Goal: Task Accomplishment & Management: Manage account settings

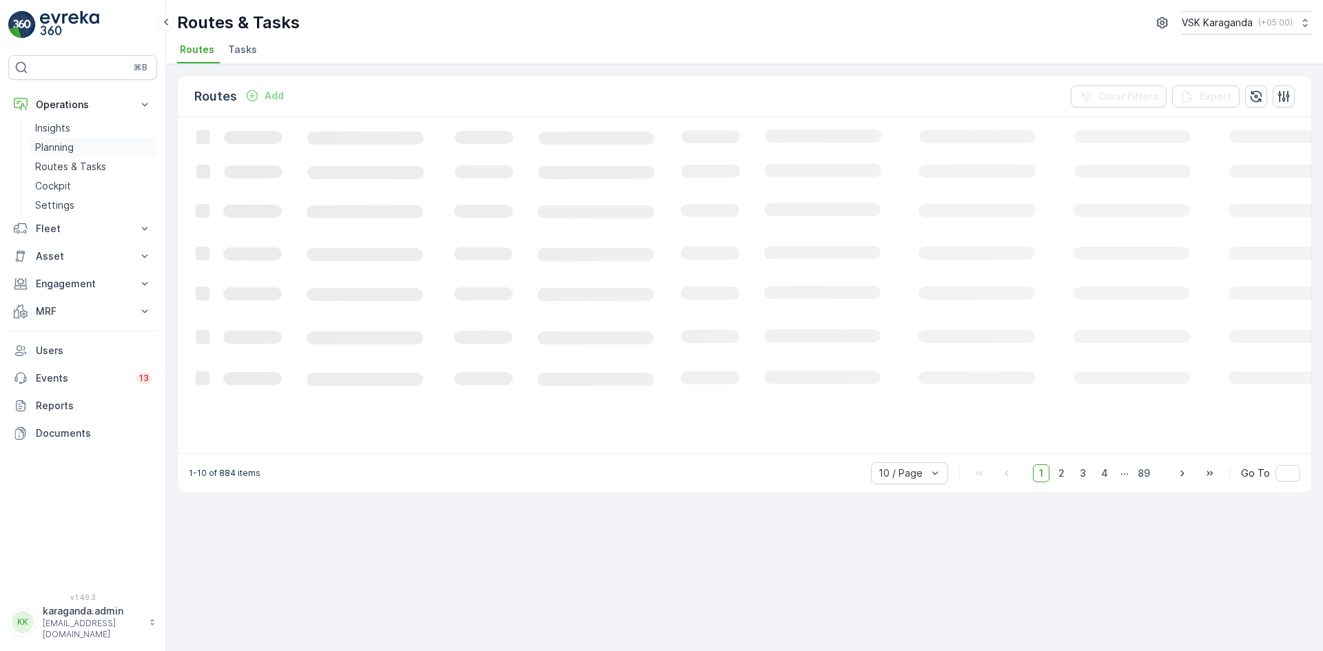
click at [58, 145] on p "Planning" at bounding box center [54, 148] width 39 height 14
click at [347, 43] on span "Service Points" at bounding box center [353, 50] width 70 height 14
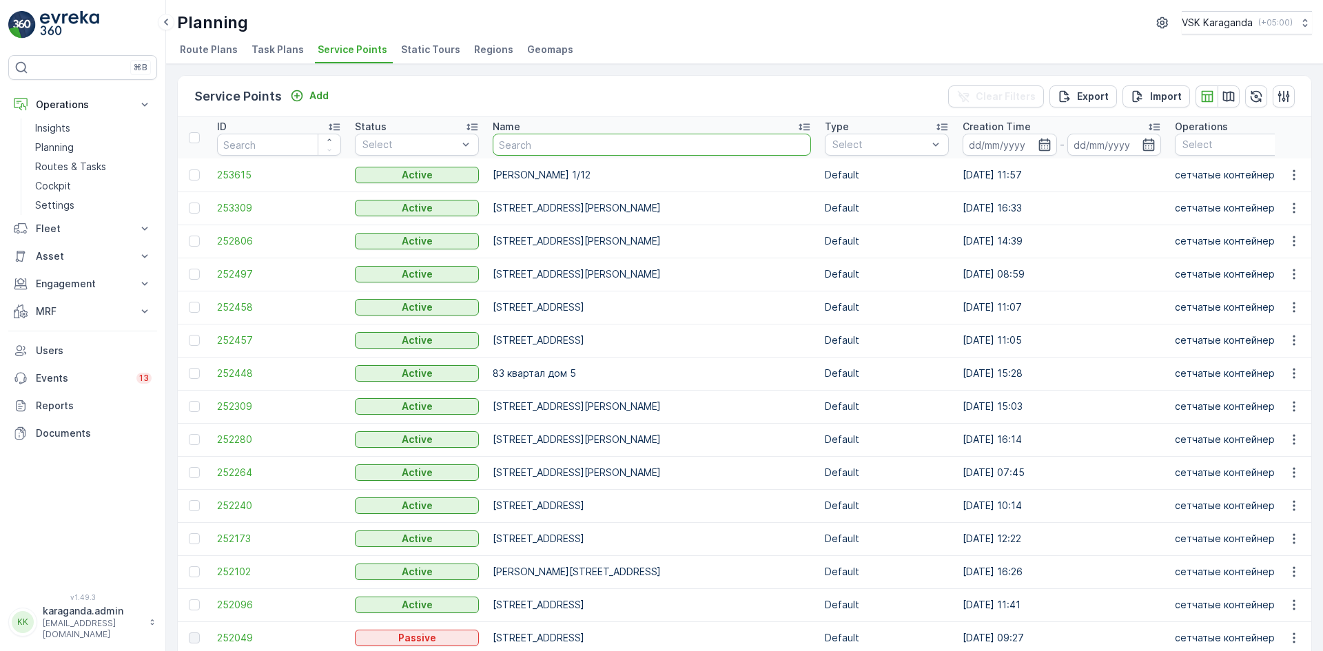
click at [527, 146] on input "text" at bounding box center [652, 145] width 318 height 22
type input "[PERSON_NAME]"
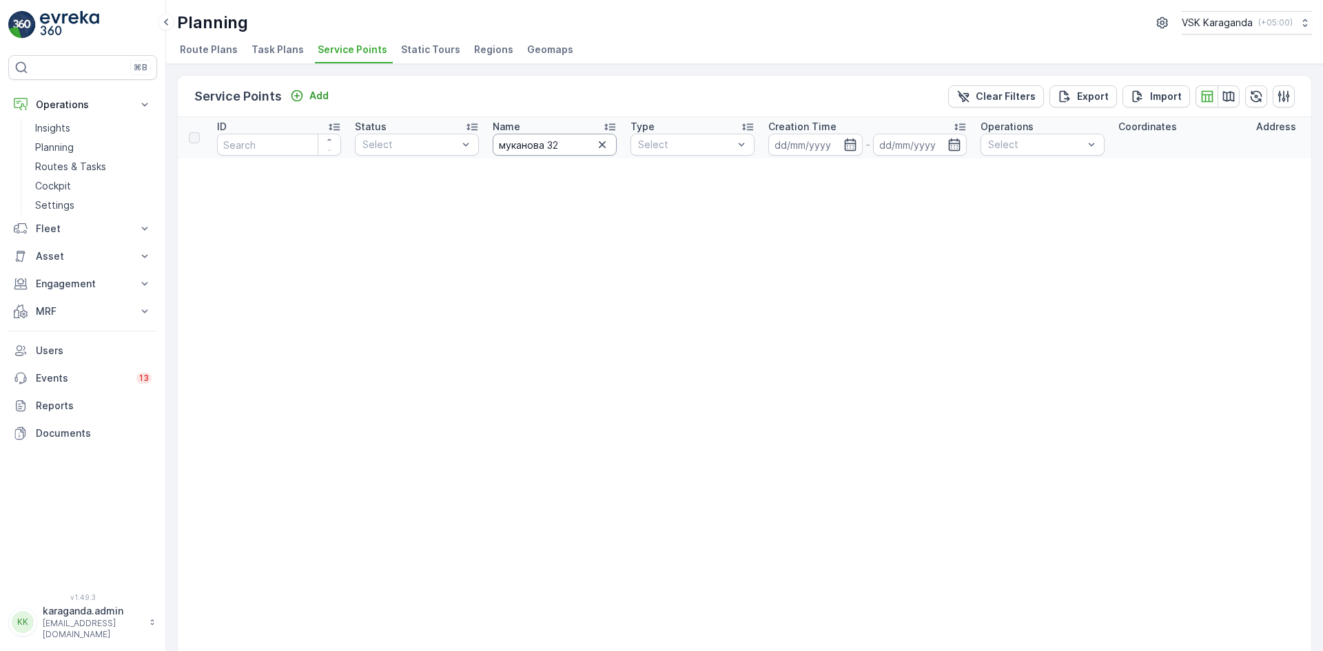
click at [556, 147] on input "муканова 32" at bounding box center [555, 145] width 124 height 22
type input "муканова 34"
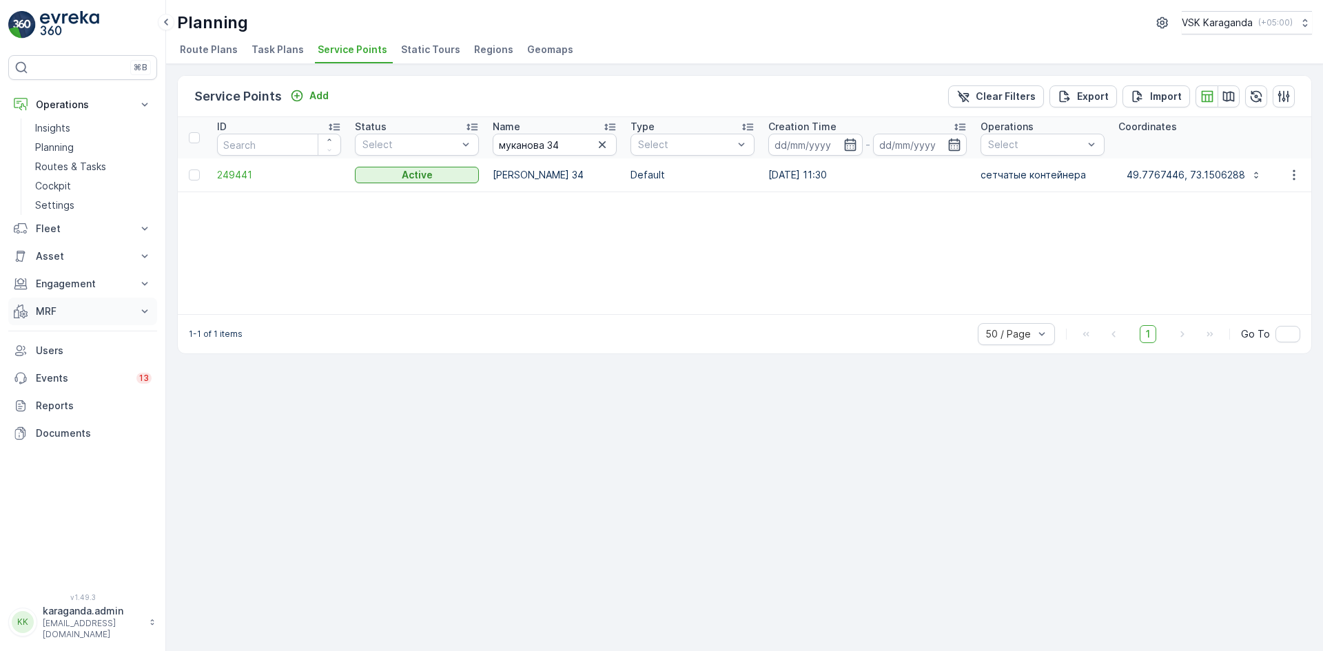
click at [47, 307] on button "MRF" at bounding box center [82, 312] width 149 height 28
click at [48, 168] on p "Routes & Tasks" at bounding box center [70, 167] width 71 height 14
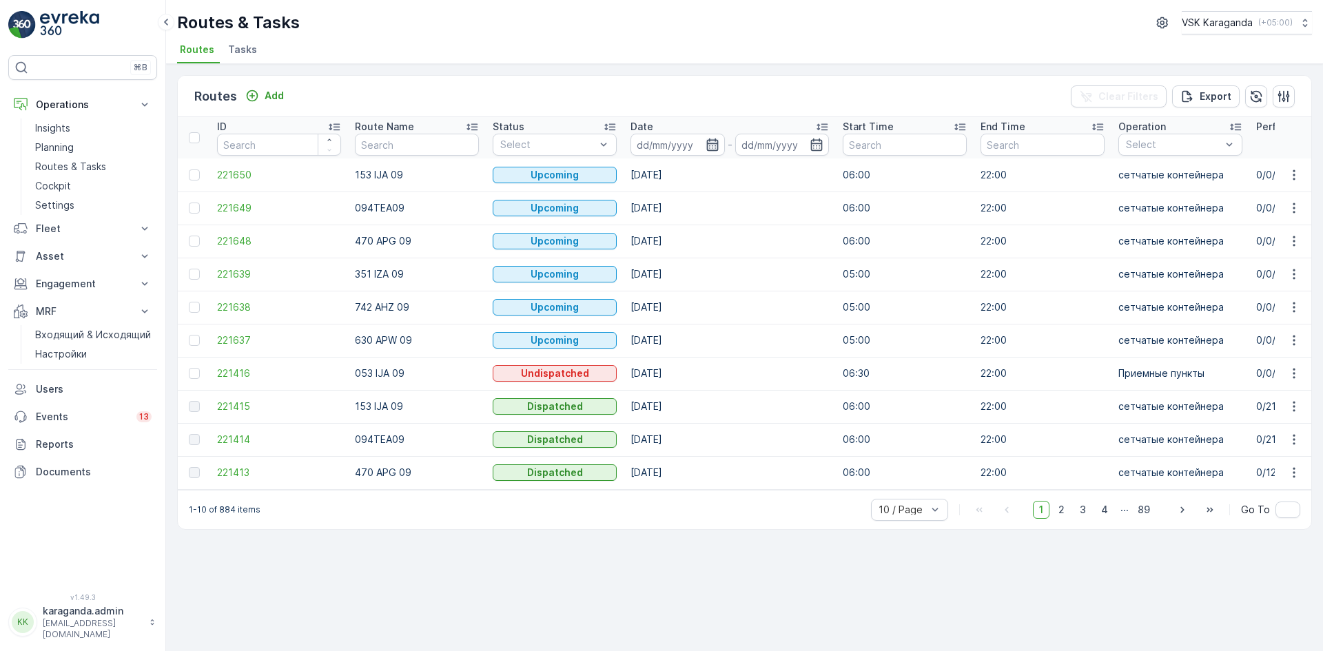
click at [708, 147] on icon "button" at bounding box center [713, 145] width 14 height 14
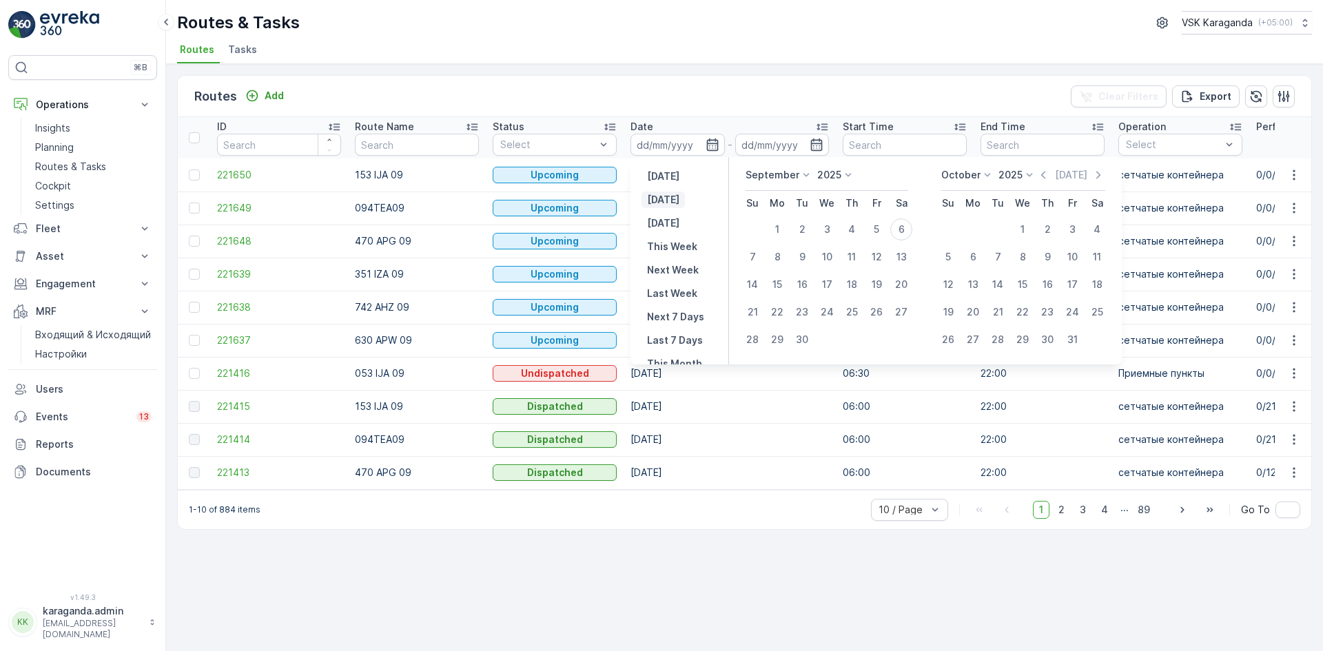
click at [660, 201] on p "[DATE]" at bounding box center [663, 200] width 32 height 14
type input "[DATE]"
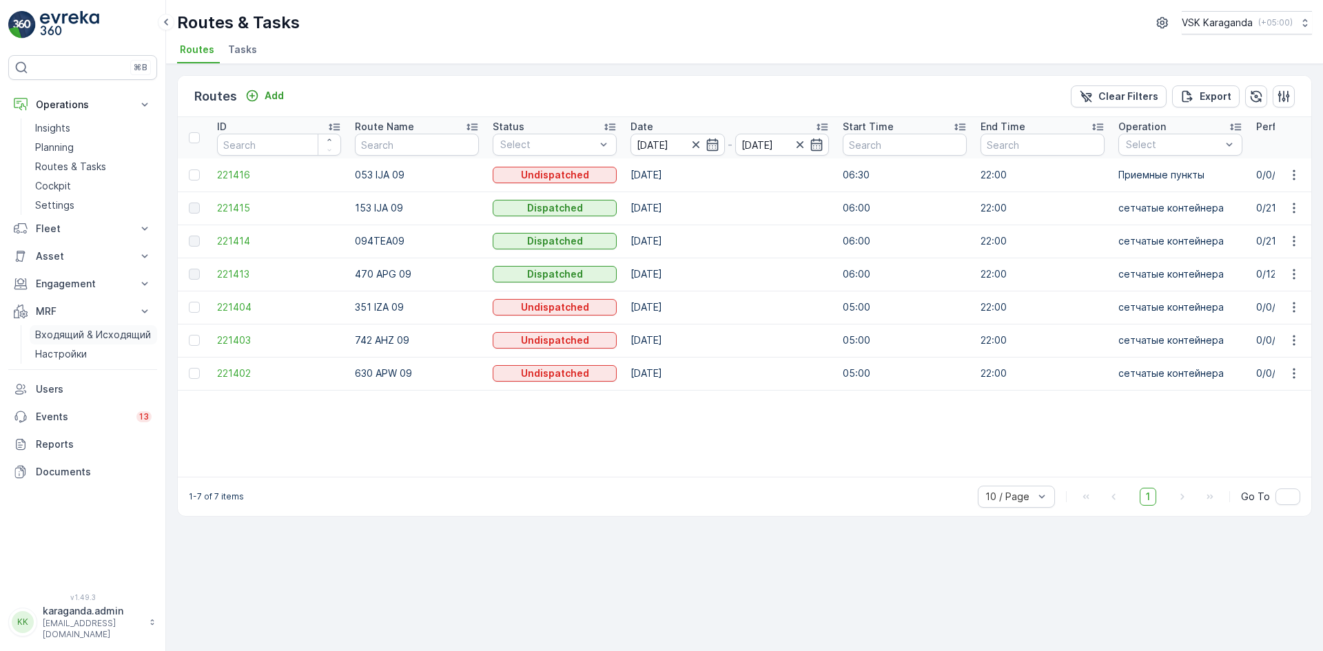
click at [66, 331] on p "Входящий & Исходящий" at bounding box center [93, 335] width 116 height 14
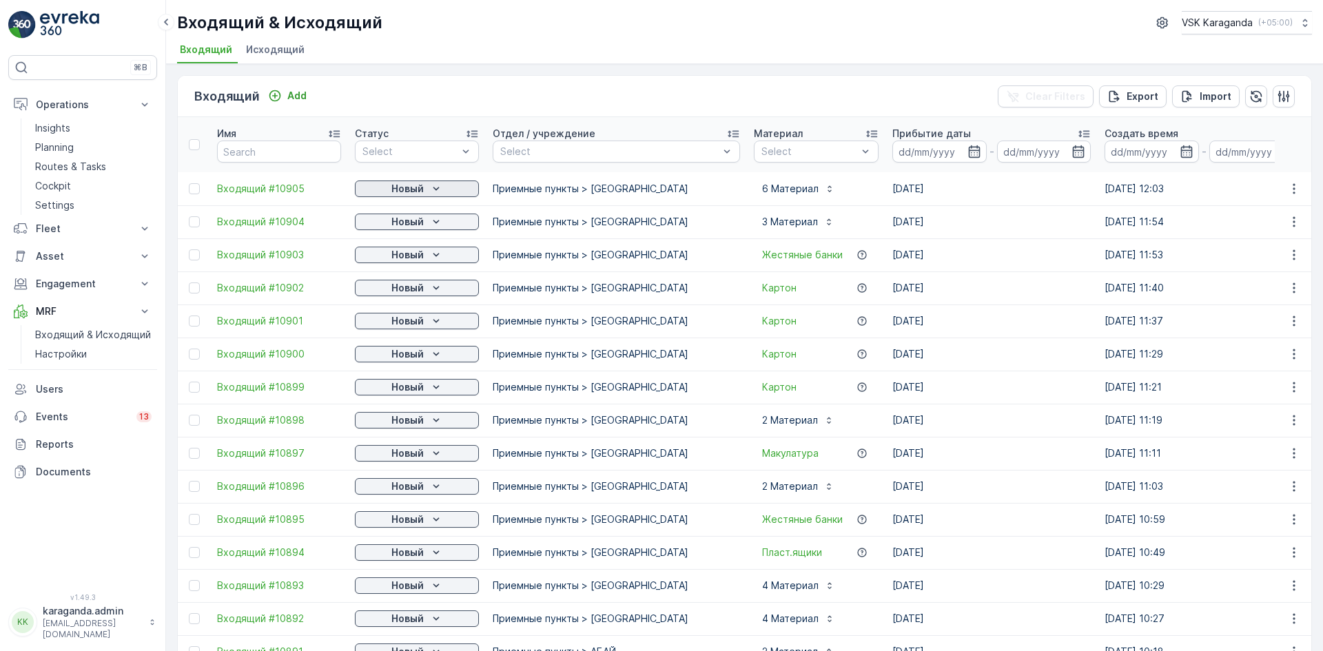
click at [396, 189] on p "Новый" at bounding box center [407, 189] width 32 height 14
click at [391, 226] on span "подтвердить" at bounding box center [394, 229] width 63 height 14
click at [394, 222] on p "Новый" at bounding box center [407, 222] width 32 height 14
click at [388, 256] on span "подтвердить" at bounding box center [394, 262] width 63 height 14
click at [389, 257] on div "Новый" at bounding box center [416, 255] width 113 height 14
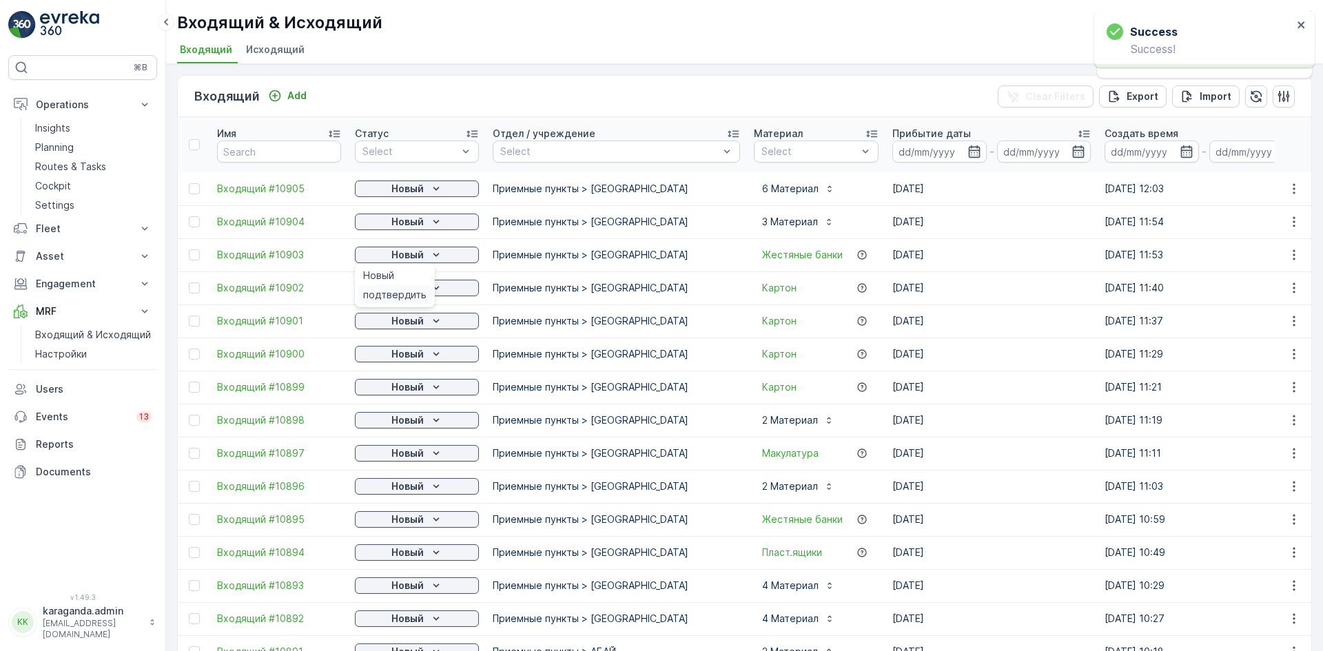
click at [384, 290] on span "подтвердить" at bounding box center [394, 295] width 63 height 14
click at [384, 291] on div "Новый" at bounding box center [416, 288] width 113 height 14
click at [384, 289] on div "Новый" at bounding box center [416, 288] width 113 height 14
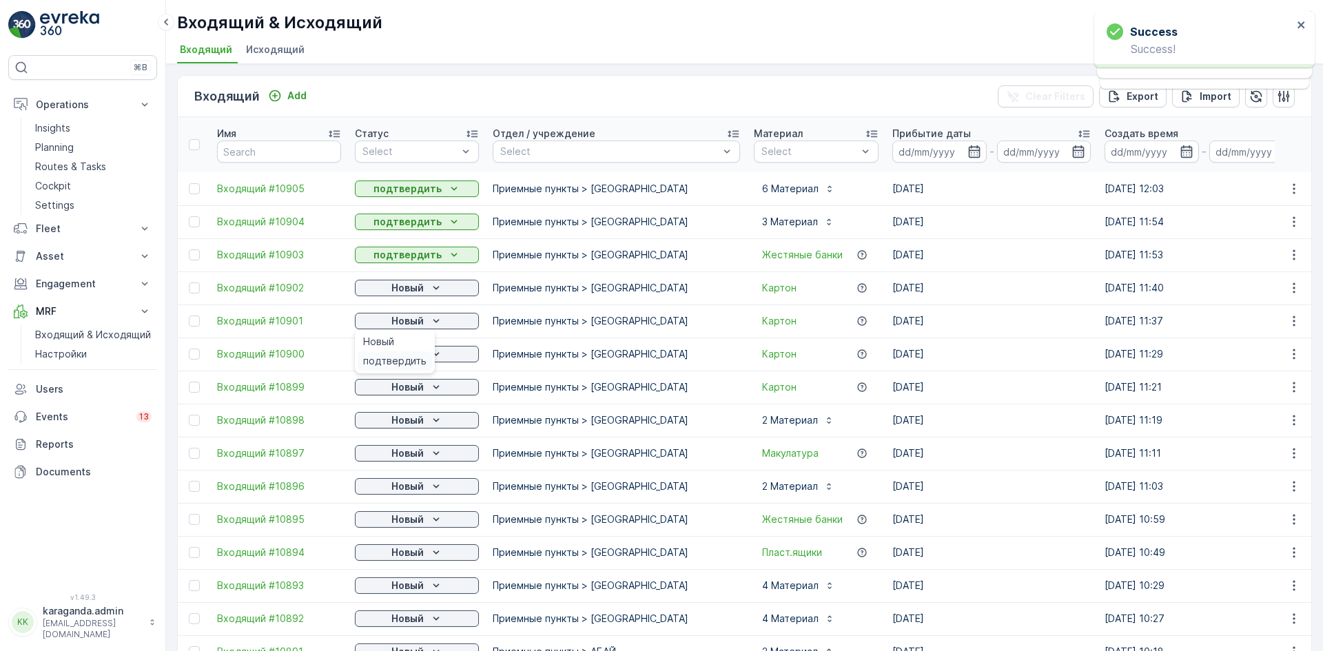
click at [380, 360] on span "подтвердить" at bounding box center [394, 361] width 63 height 14
click at [381, 358] on div "Новый" at bounding box center [416, 354] width 113 height 14
click at [381, 389] on span "подтвердить" at bounding box center [394, 394] width 63 height 14
click at [384, 389] on div "Новый" at bounding box center [416, 387] width 113 height 14
click at [379, 429] on span "подтвердить" at bounding box center [394, 427] width 63 height 14
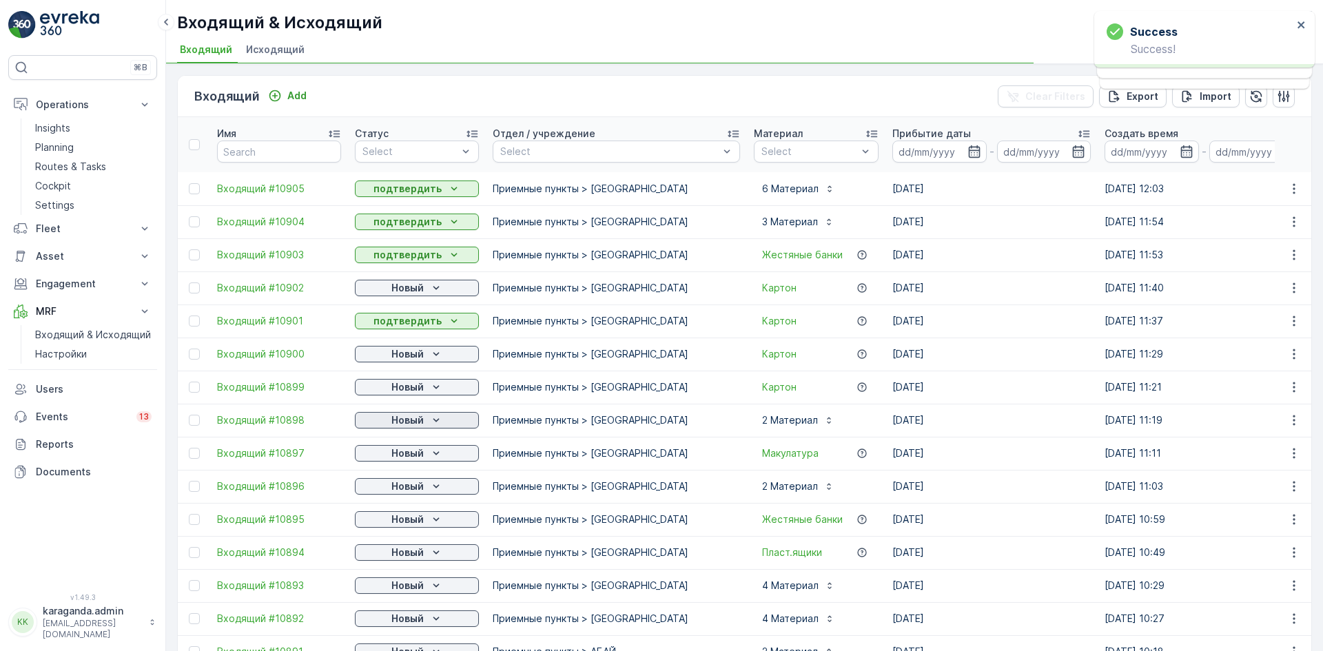
click at [427, 421] on div "Новый" at bounding box center [416, 420] width 113 height 14
click at [412, 458] on span "подтвердить" at bounding box center [394, 460] width 63 height 14
click at [410, 493] on span "подтвердить" at bounding box center [394, 493] width 63 height 14
click at [396, 289] on p "Новый" at bounding box center [407, 288] width 32 height 14
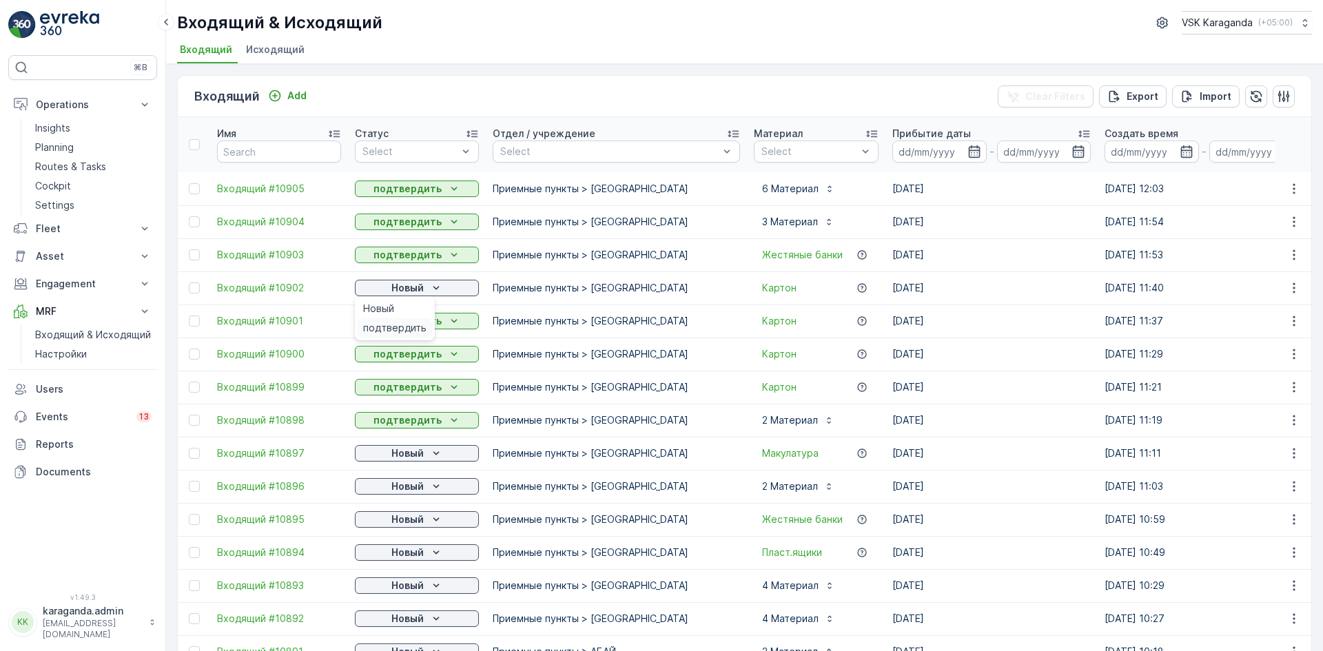
click at [385, 327] on span "подтвердить" at bounding box center [394, 328] width 63 height 14
click at [391, 450] on p "Новый" at bounding box center [407, 453] width 32 height 14
click at [384, 493] on span "подтвердить" at bounding box center [394, 493] width 63 height 14
click at [421, 486] on p "Новый" at bounding box center [407, 487] width 32 height 14
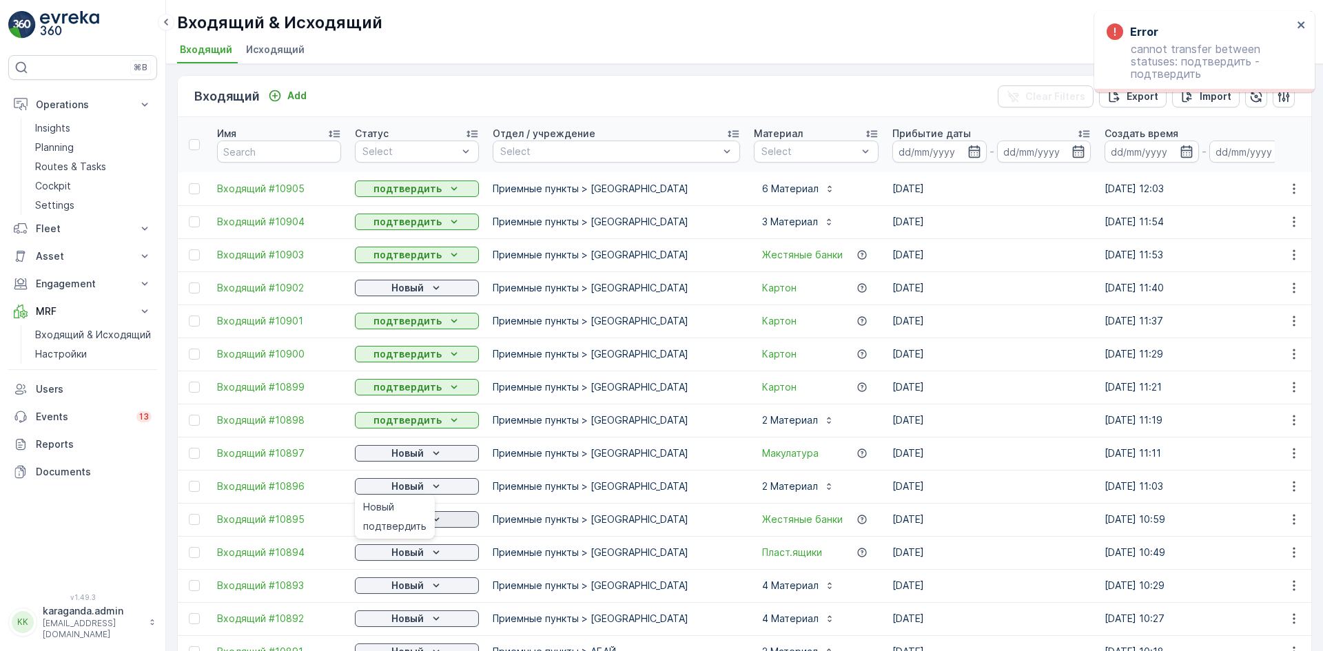
drag, startPoint x: 408, startPoint y: 529, endPoint x: 415, endPoint y: 523, distance: 9.8
click at [407, 529] on span "подтвердить" at bounding box center [394, 527] width 63 height 14
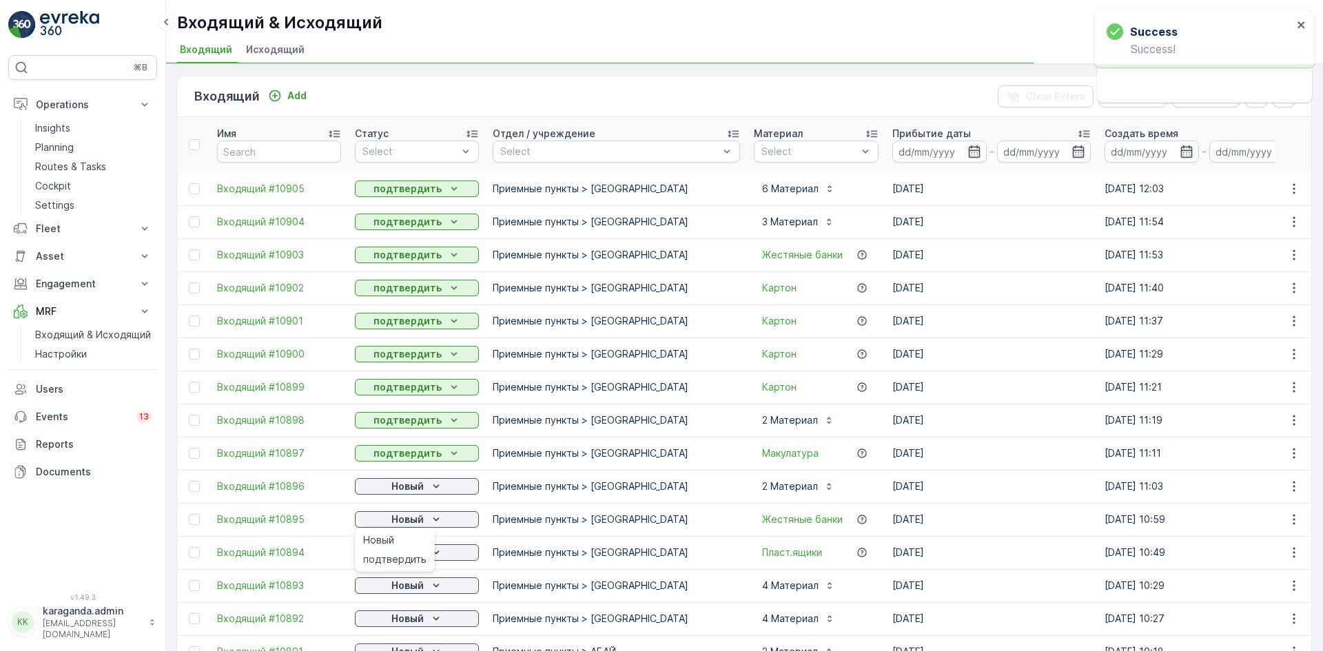
click at [415, 551] on div "подтвердить" at bounding box center [395, 559] width 74 height 19
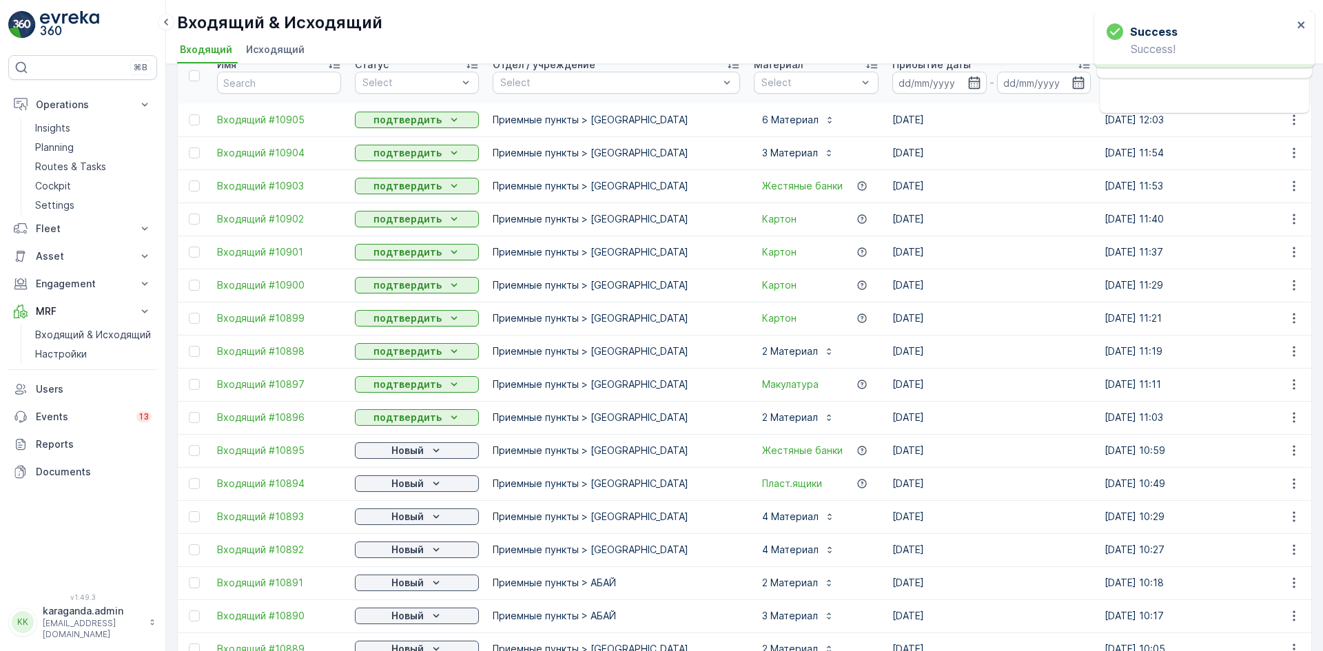
scroll to position [276, 0]
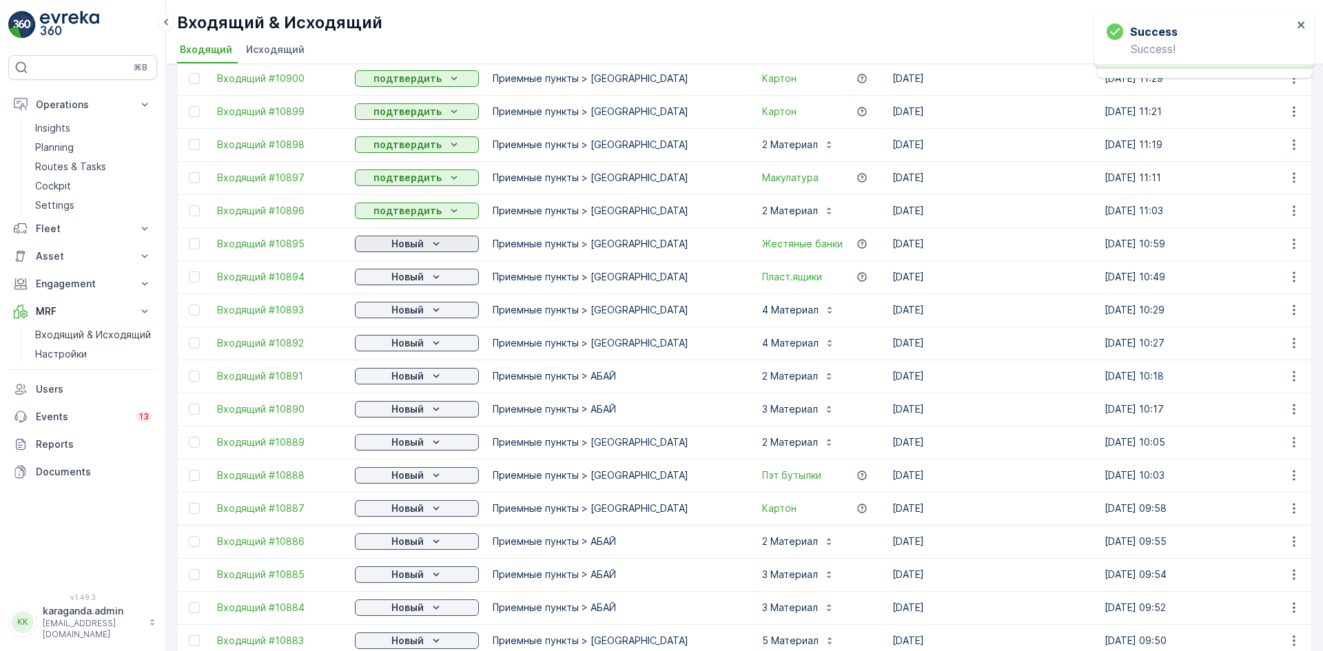
click at [414, 239] on p "Новый" at bounding box center [407, 244] width 32 height 14
click at [383, 283] on span "подтвердить" at bounding box center [394, 284] width 63 height 14
click at [421, 276] on p "Новый" at bounding box center [407, 277] width 32 height 14
click at [418, 313] on span "подтвердить" at bounding box center [394, 317] width 63 height 14
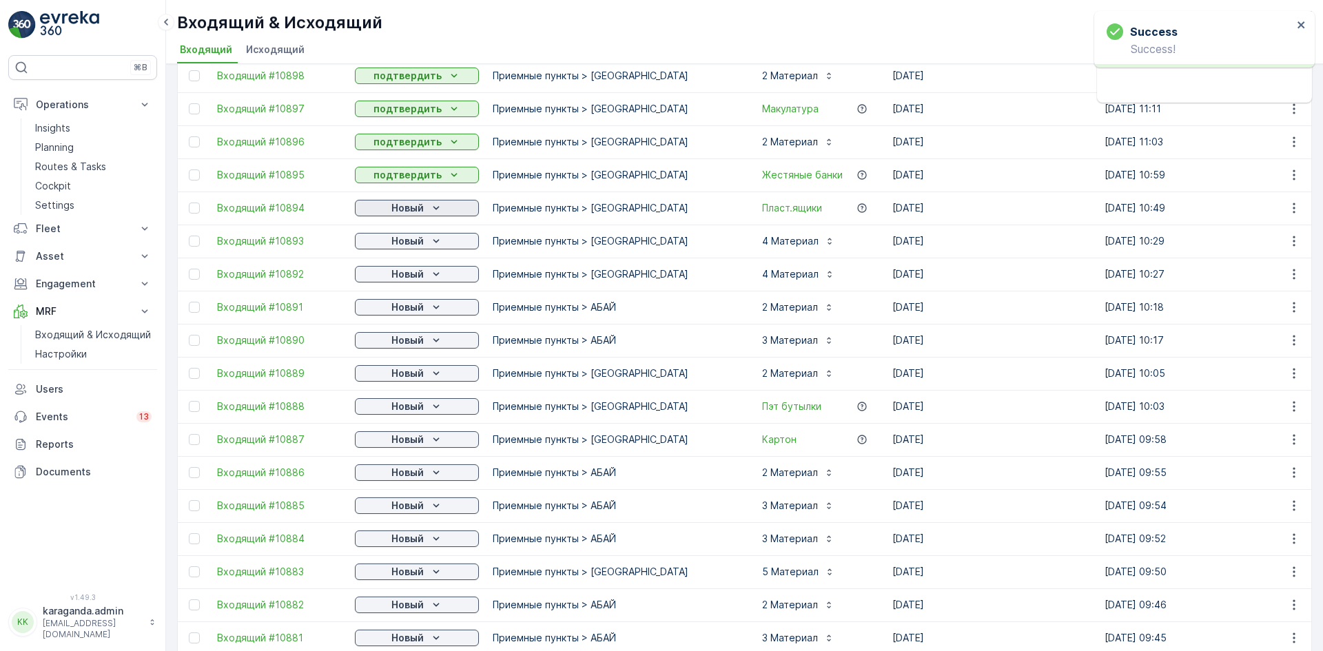
click at [429, 202] on icon "Новый" at bounding box center [436, 208] width 14 height 14
click at [415, 243] on span "подтвердить" at bounding box center [394, 248] width 63 height 14
click at [420, 238] on p "Новый" at bounding box center [407, 241] width 32 height 14
click at [405, 277] on span "подтвердить" at bounding box center [394, 281] width 63 height 14
click at [423, 249] on div "Новый" at bounding box center [417, 241] width 124 height 19
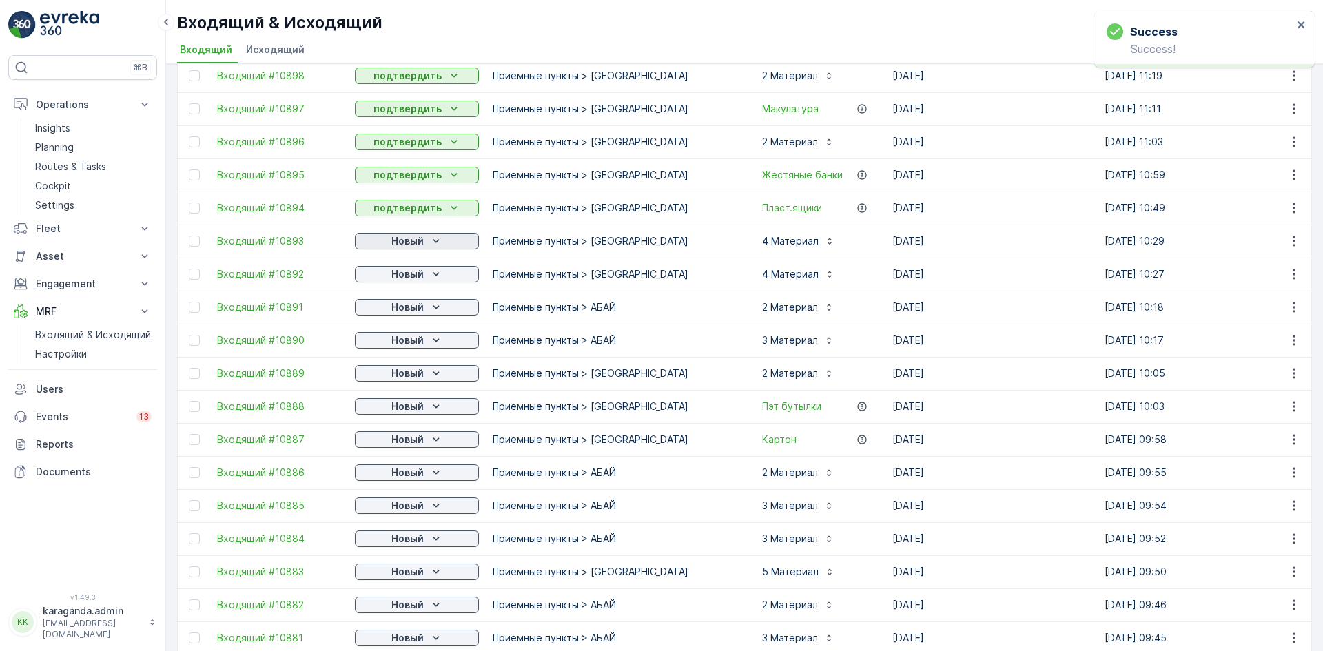
click at [423, 245] on p "Новый" at bounding box center [407, 241] width 32 height 14
click at [407, 277] on span "подтвердить" at bounding box center [394, 281] width 63 height 14
click at [423, 273] on p "Новый" at bounding box center [407, 274] width 32 height 14
click at [409, 317] on span "подтвердить" at bounding box center [394, 314] width 63 height 14
click at [427, 303] on div "Новый" at bounding box center [416, 307] width 113 height 14
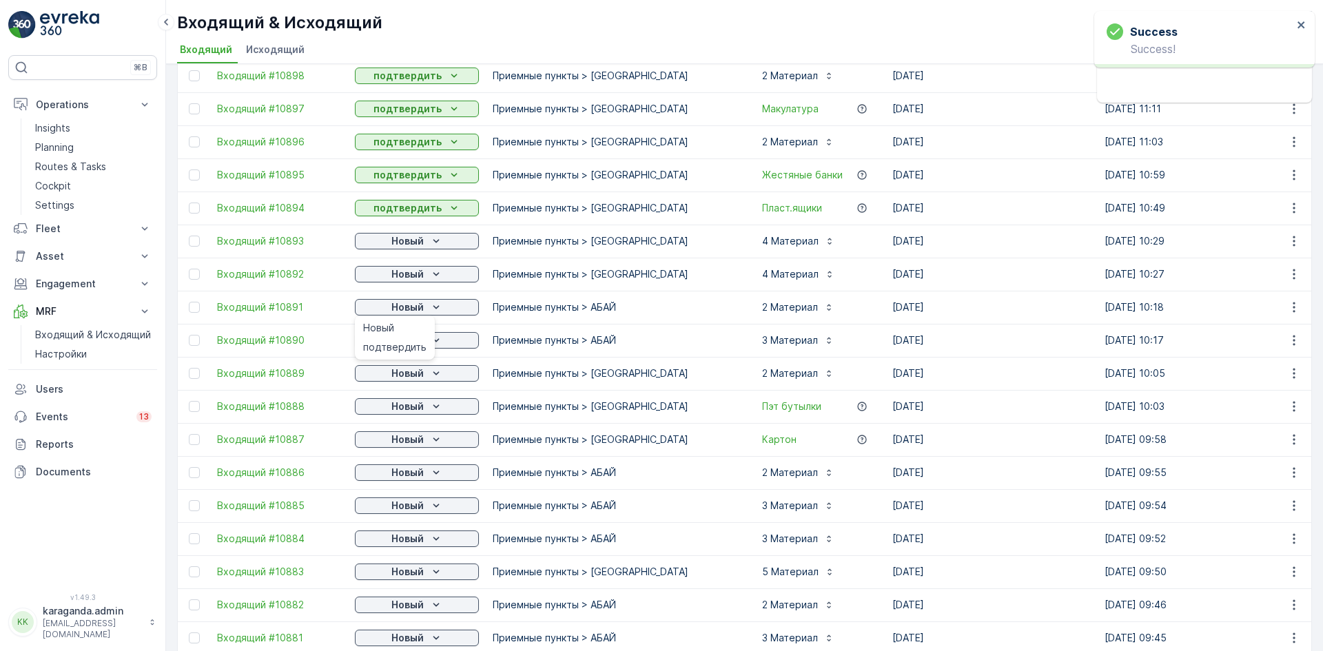
drag, startPoint x: 417, startPoint y: 351, endPoint x: 424, endPoint y: 349, distance: 7.0
click at [417, 352] on span "подтвердить" at bounding box center [394, 347] width 63 height 14
click at [431, 343] on icon "Новый" at bounding box center [436, 340] width 14 height 14
click at [439, 373] on icon "Новый" at bounding box center [436, 374] width 14 height 14
click at [412, 417] on span "подтвердить" at bounding box center [394, 414] width 63 height 14
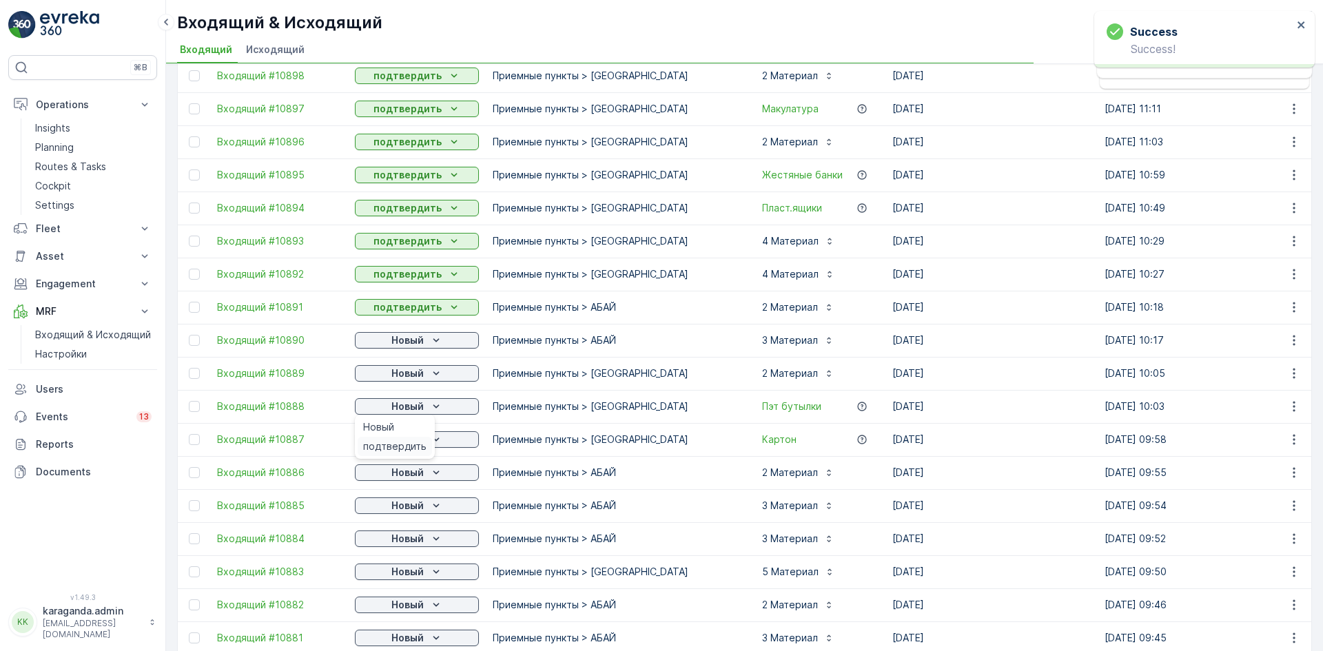
click at [415, 440] on span "подтвердить" at bounding box center [394, 447] width 63 height 14
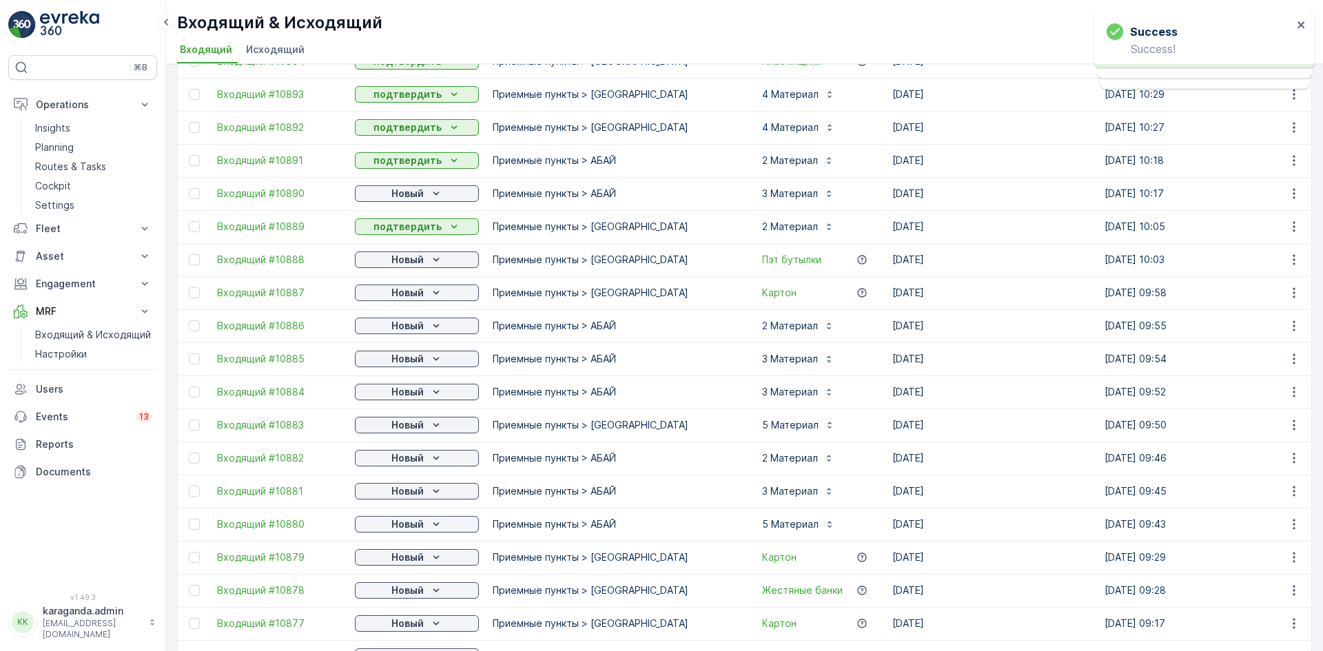
scroll to position [551, 0]
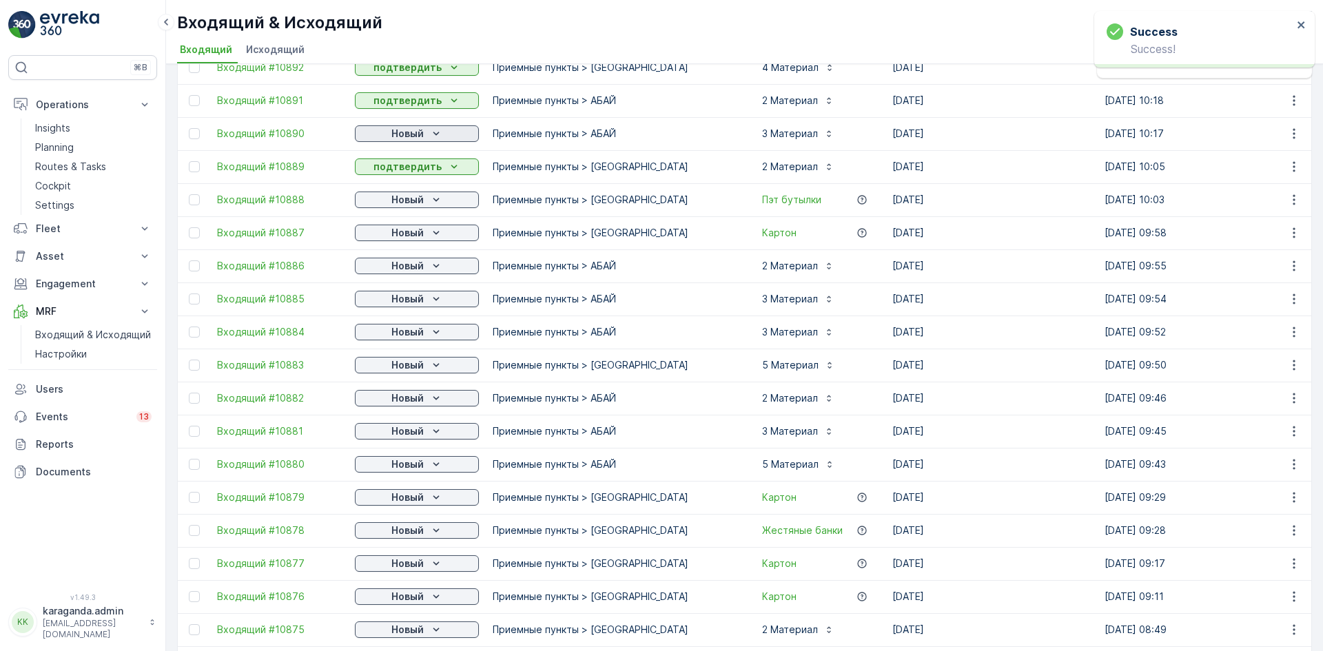
click at [422, 130] on p "Новый" at bounding box center [407, 134] width 32 height 14
click at [400, 173] on span "подтвердить" at bounding box center [394, 174] width 63 height 14
drag, startPoint x: 404, startPoint y: 229, endPoint x: 404, endPoint y: 240, distance: 10.4
click at [405, 229] on p "Новый" at bounding box center [407, 233] width 32 height 14
drag, startPoint x: 398, startPoint y: 267, endPoint x: 388, endPoint y: 268, distance: 9.7
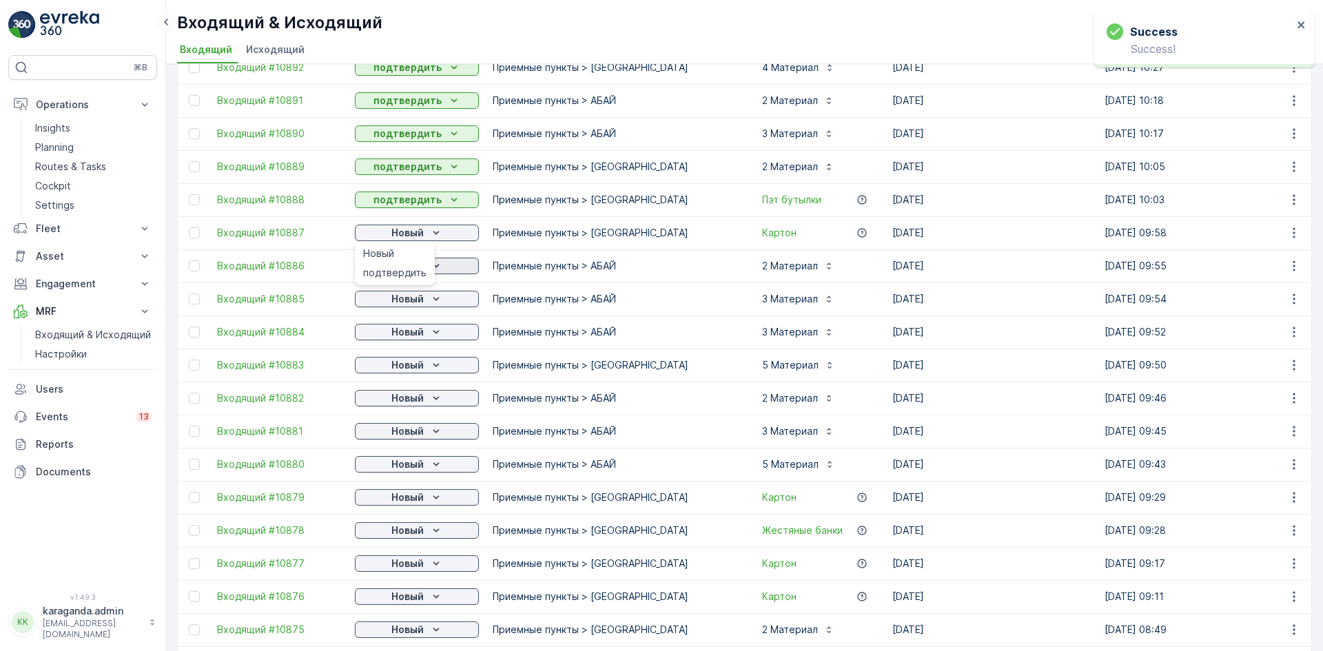
click at [397, 268] on span "подтвердить" at bounding box center [394, 273] width 63 height 14
click at [421, 236] on p "Новый" at bounding box center [407, 233] width 32 height 14
click at [434, 296] on icon "Новый" at bounding box center [436, 299] width 14 height 14
click at [413, 338] on span "подтвердить" at bounding box center [394, 339] width 63 height 14
click at [418, 330] on p "Новый" at bounding box center [407, 332] width 32 height 14
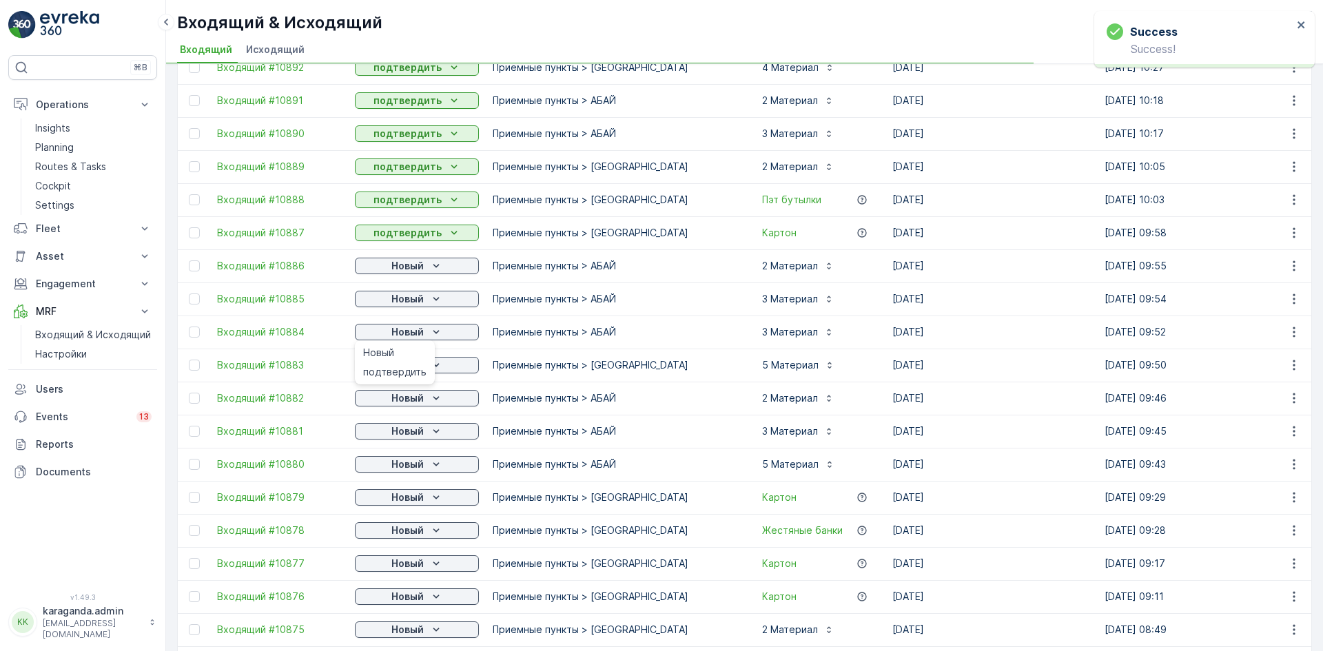
drag, startPoint x: 415, startPoint y: 368, endPoint x: 413, endPoint y: 377, distance: 9.1
click at [414, 368] on span "подтвердить" at bounding box center [394, 372] width 63 height 14
click at [429, 362] on icon "Новый" at bounding box center [436, 365] width 14 height 14
click at [411, 435] on span "подтвердить" at bounding box center [394, 438] width 63 height 14
click at [406, 473] on span "подтвердить" at bounding box center [394, 471] width 63 height 14
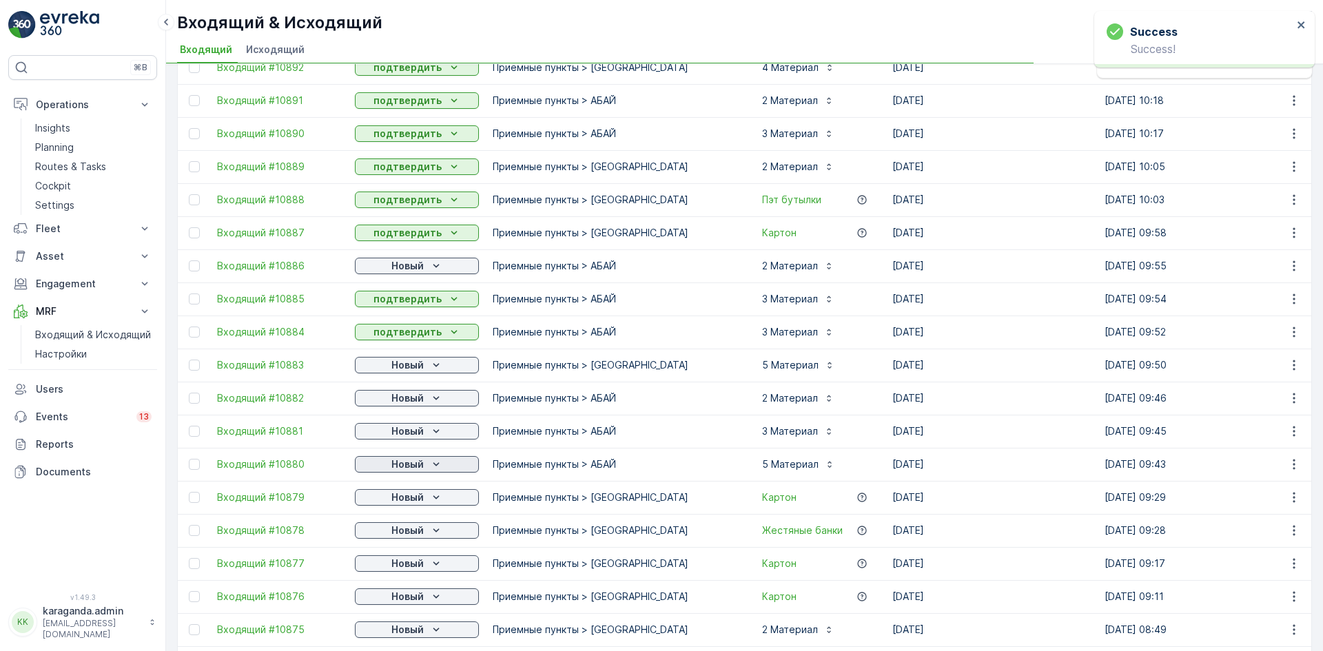
click at [430, 466] on icon "Новый" at bounding box center [436, 465] width 14 height 14
click at [413, 500] on span "подтвердить" at bounding box center [394, 504] width 63 height 14
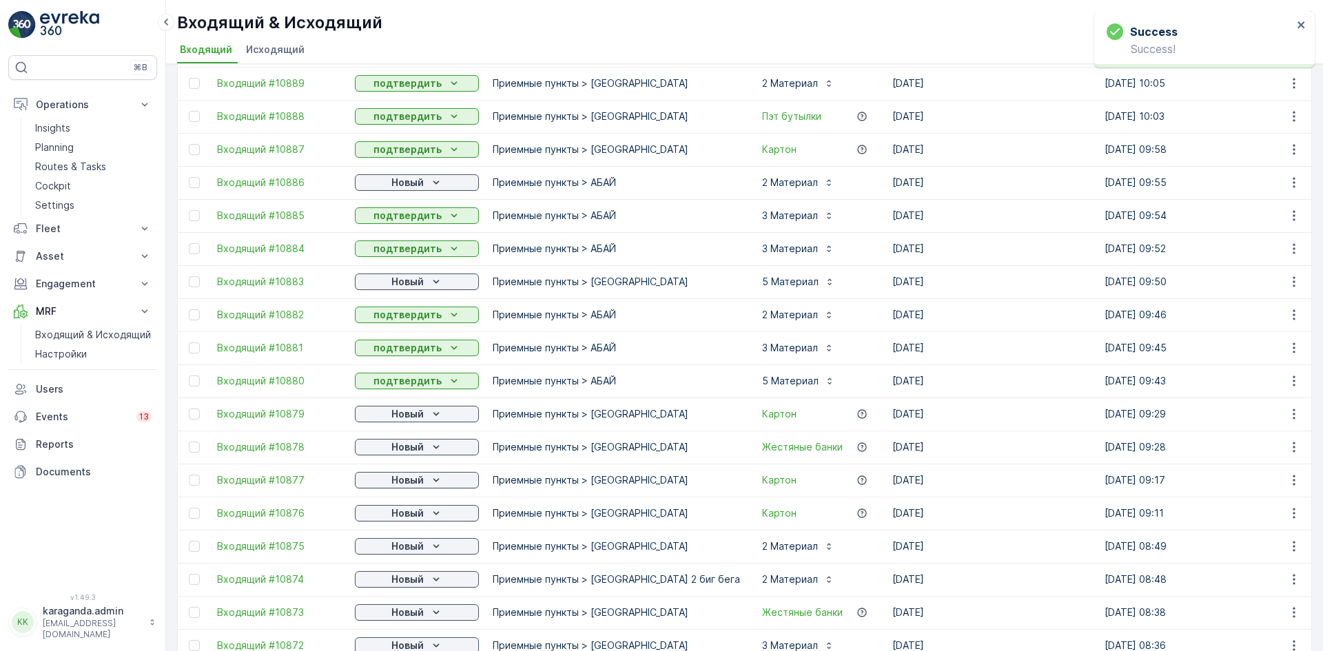
scroll to position [620, 0]
